Goal: Task Accomplishment & Management: Complete application form

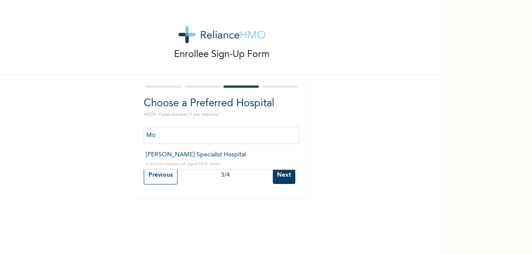
type input "M"
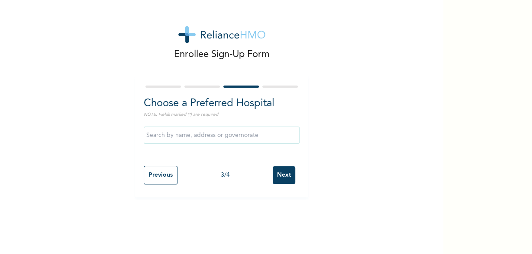
click at [281, 86] on div at bounding box center [279, 87] width 35 height 2
click at [281, 175] on input "Next" at bounding box center [284, 176] width 23 height 18
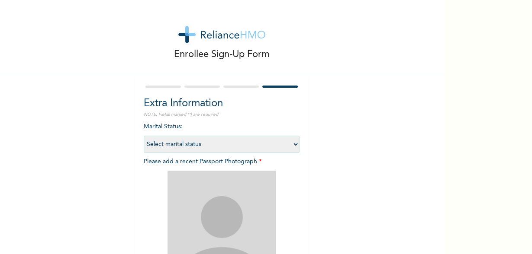
click at [144, 136] on select "Select marital status [DEMOGRAPHIC_DATA] Married [DEMOGRAPHIC_DATA] Widow/[DEMO…" at bounding box center [222, 144] width 156 height 17
select select "2"
click option "Married" at bounding box center [0, 0] width 0 height 0
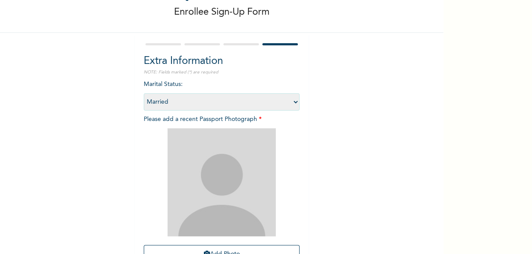
scroll to position [44, 0]
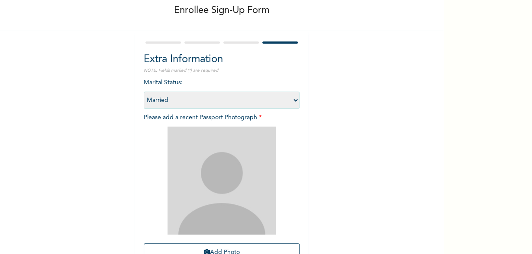
click at [248, 147] on img at bounding box center [221, 181] width 108 height 108
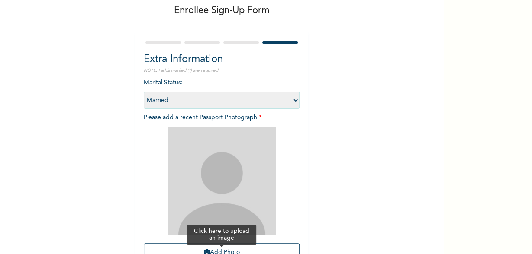
click at [247, 249] on button "Add Photo" at bounding box center [222, 253] width 156 height 19
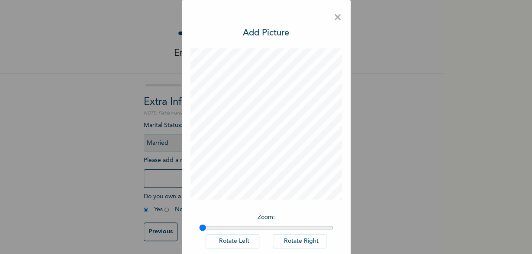
scroll to position [2, 0]
drag, startPoint x: 205, startPoint y: 230, endPoint x: 248, endPoint y: 238, distance: 44.5
click at [248, 232] on input "range" at bounding box center [266, 228] width 134 height 7
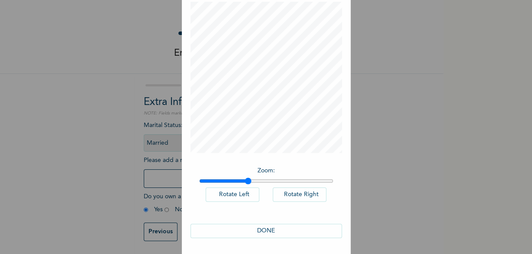
scroll to position [51, 0]
drag, startPoint x: 248, startPoint y: 176, endPoint x: 190, endPoint y: 176, distance: 58.4
type input "1"
click at [199, 177] on input "range" at bounding box center [266, 180] width 134 height 7
click at [252, 186] on div "Zoom : Rotate Left Rotate Right" at bounding box center [265, 187] width 151 height 53
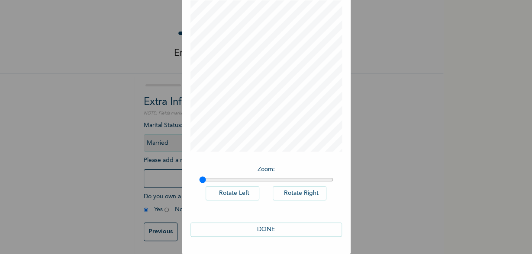
click at [247, 193] on button "Rotate Left" at bounding box center [233, 194] width 54 height 14
click at [408, 38] on div "× Add Picture Zoom : Rotate Left Rotate Right DONE" at bounding box center [266, 127] width 532 height 254
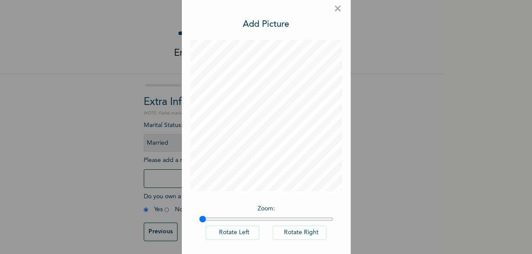
scroll to position [0, 0]
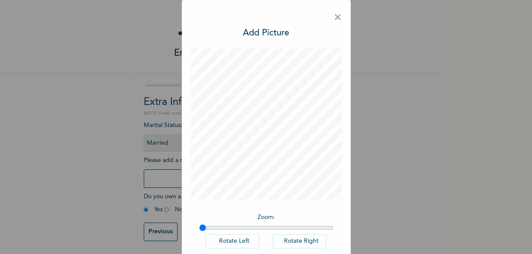
click at [337, 19] on span "×" at bounding box center [338, 18] width 8 height 18
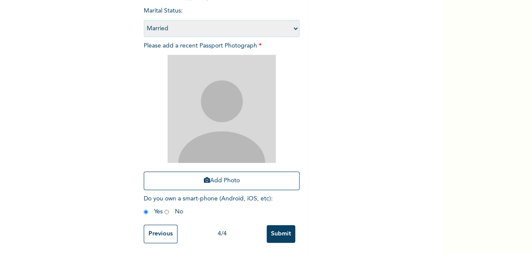
scroll to position [119, 0]
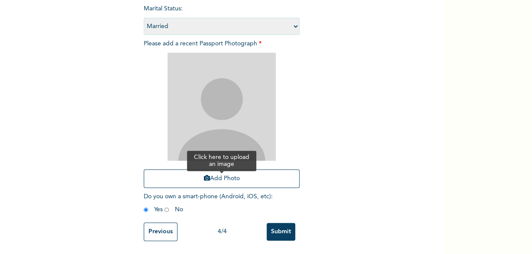
click at [233, 177] on button "Add Photo" at bounding box center [222, 179] width 156 height 19
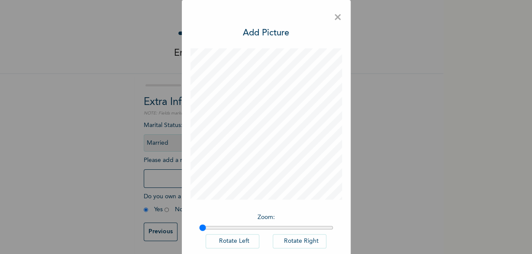
click at [299, 244] on button "Rotate Right" at bounding box center [300, 242] width 54 height 14
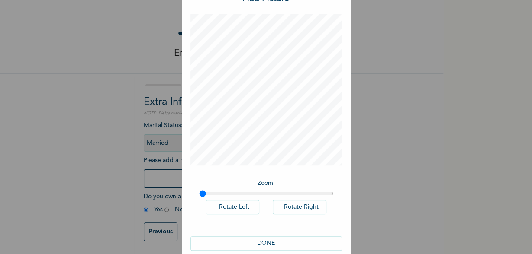
scroll to position [51, 0]
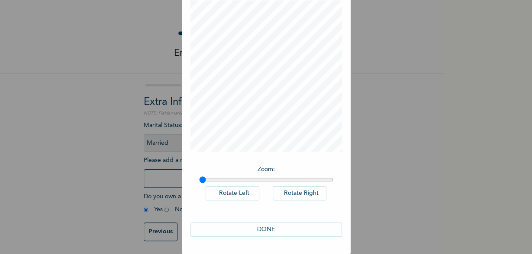
click at [252, 234] on button "DONE" at bounding box center [265, 230] width 151 height 14
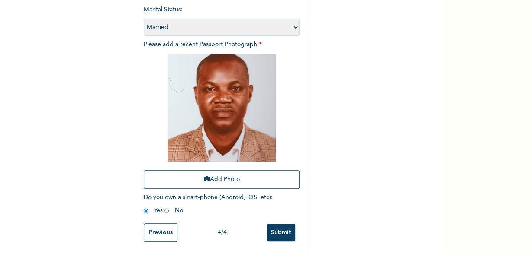
scroll to position [119, 0]
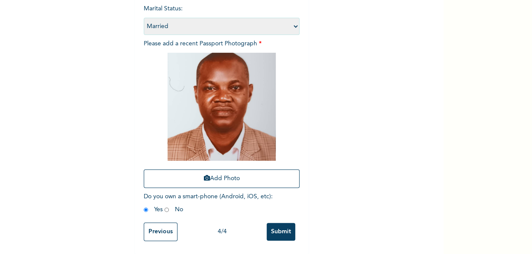
click at [287, 233] on input "Submit" at bounding box center [281, 232] width 29 height 18
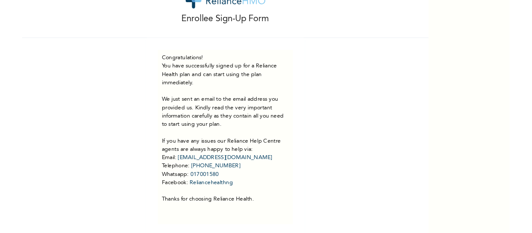
scroll to position [37, 0]
